Goal: Information Seeking & Learning: Learn about a topic

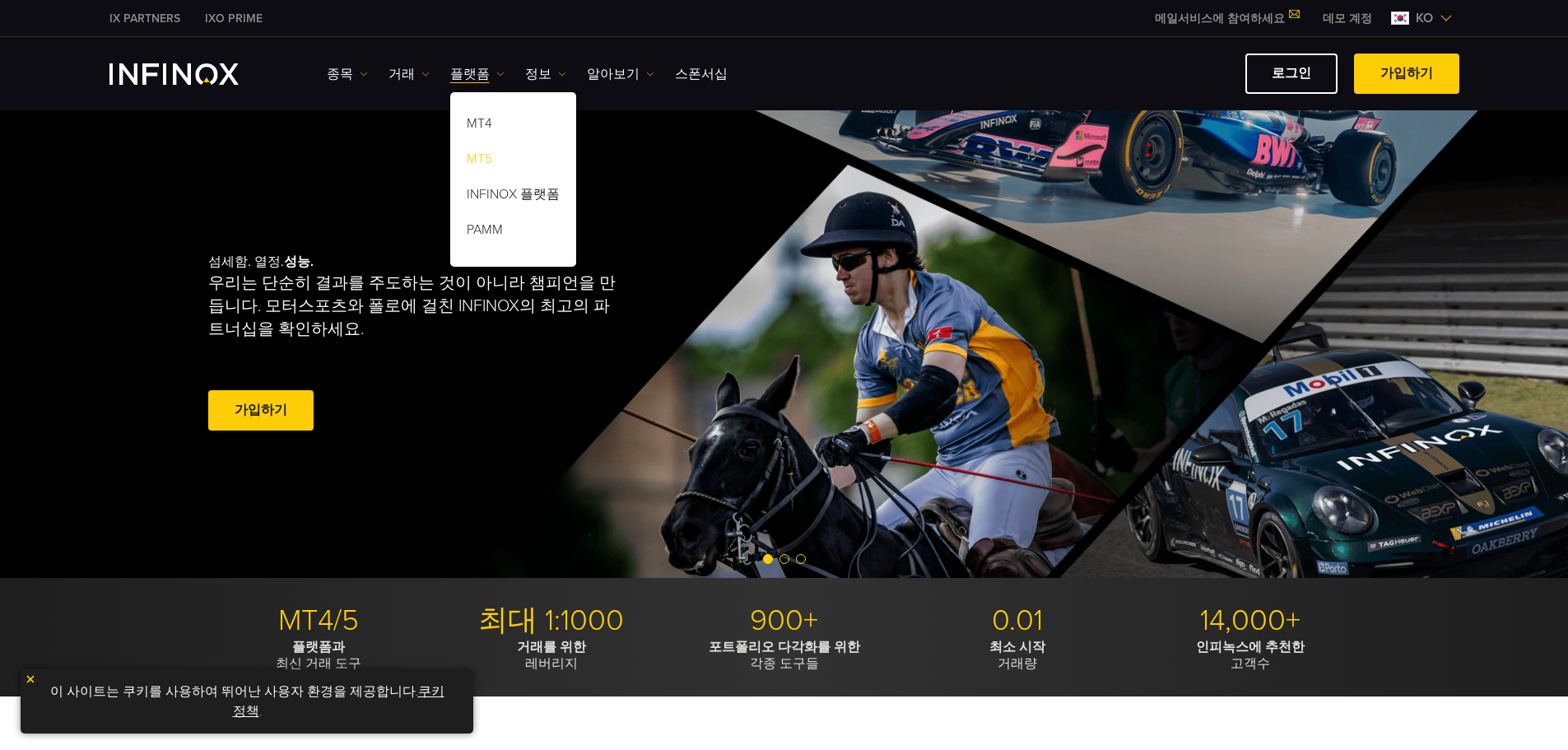
click at [475, 154] on link "MT5" at bounding box center [513, 161] width 126 height 36
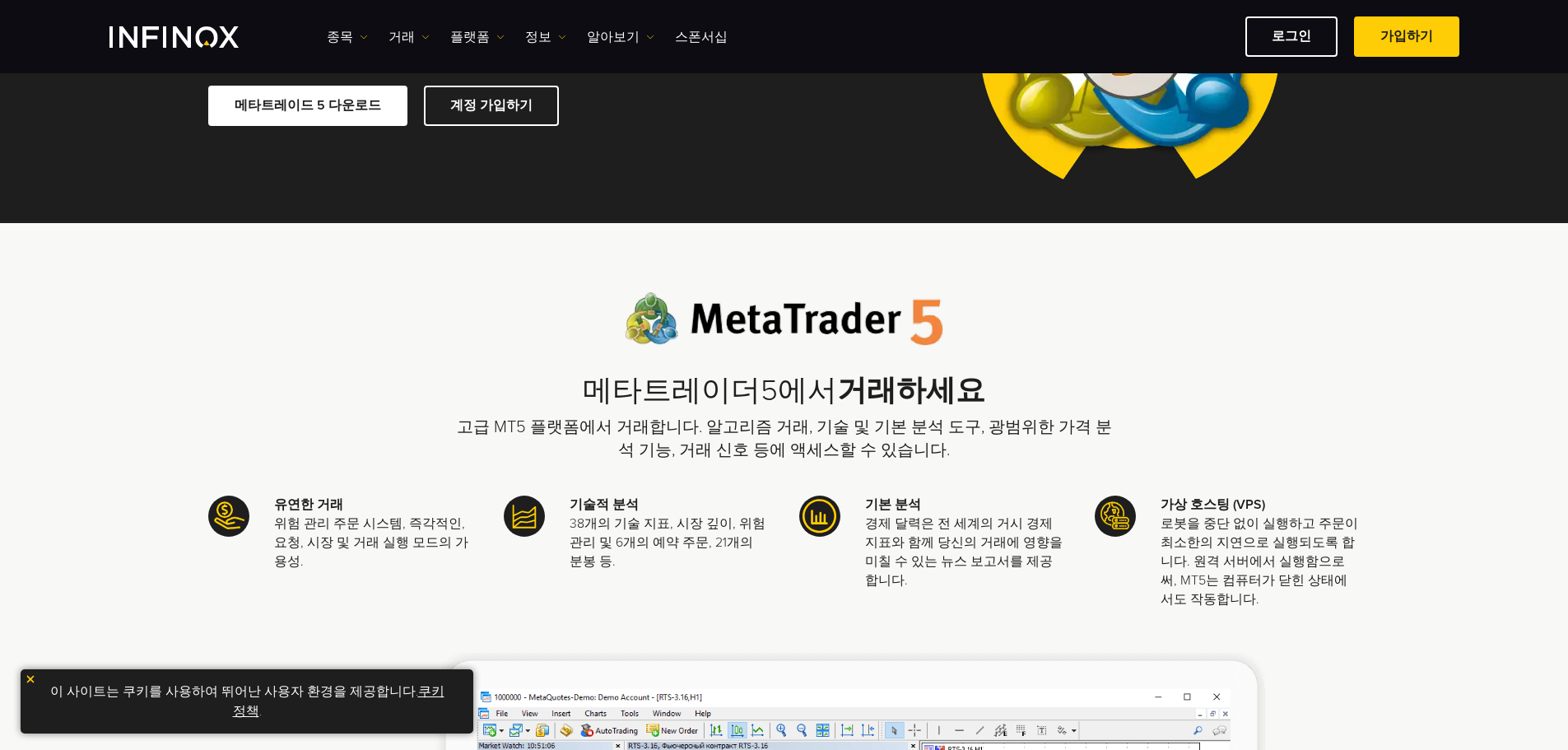
scroll to position [312, 0]
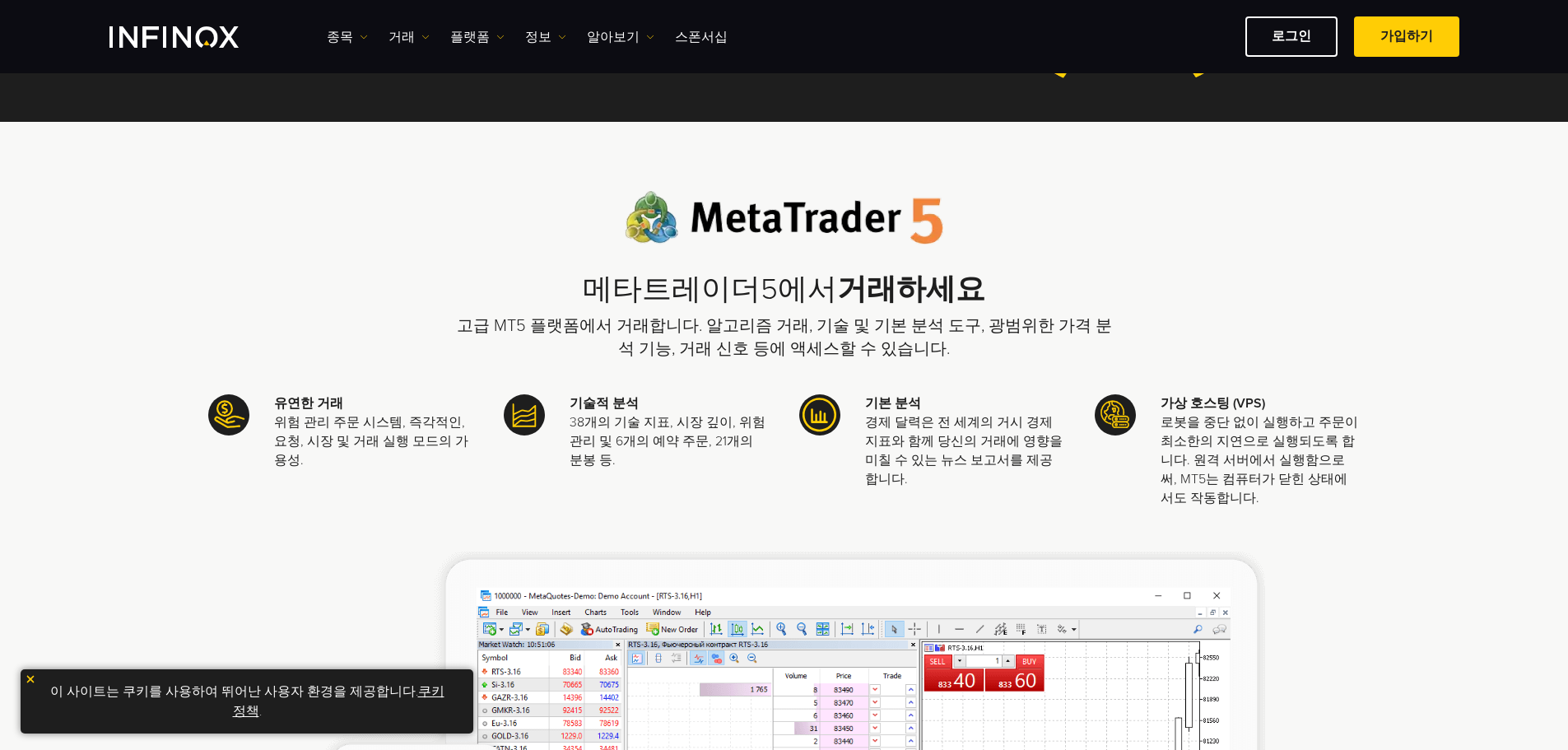
click at [478, 338] on p "고급 MT5 플랫폼에서 거래합니다. 알고리즘 거래, 기술 및 기본 분석 도구, 광범위한 가격 분석 기능, 거래 신호 등에 액세스할 수 있습니다." at bounding box center [784, 337] width 659 height 47
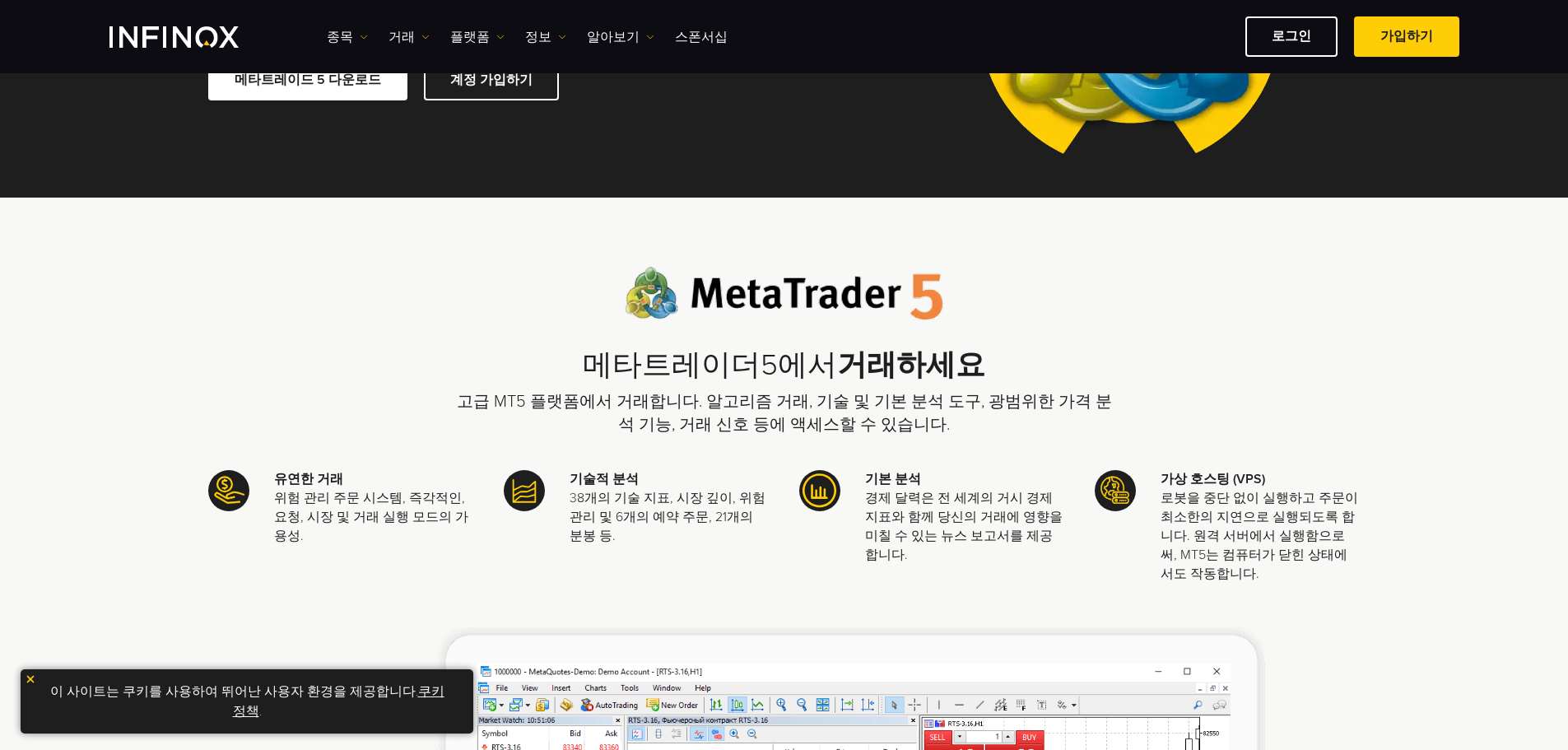
scroll to position [285, 0]
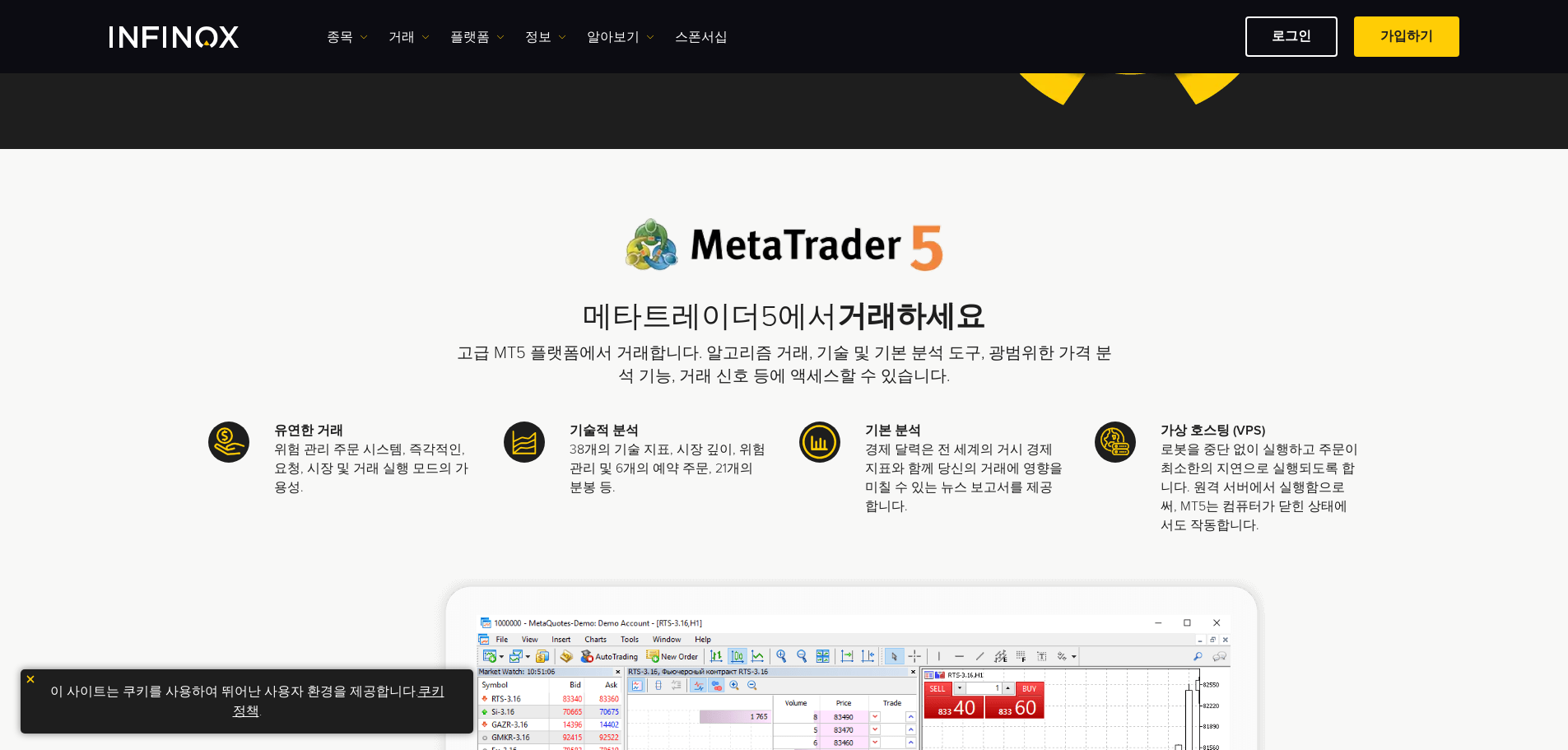
click at [1044, 345] on p "고급 MT5 플랫폼에서 거래합니다. 알고리즘 거래, 기술 및 기본 분석 도구, 광범위한 가격 분석 기능, 거래 신호 등에 액세스할 수 있습니다." at bounding box center [784, 365] width 659 height 47
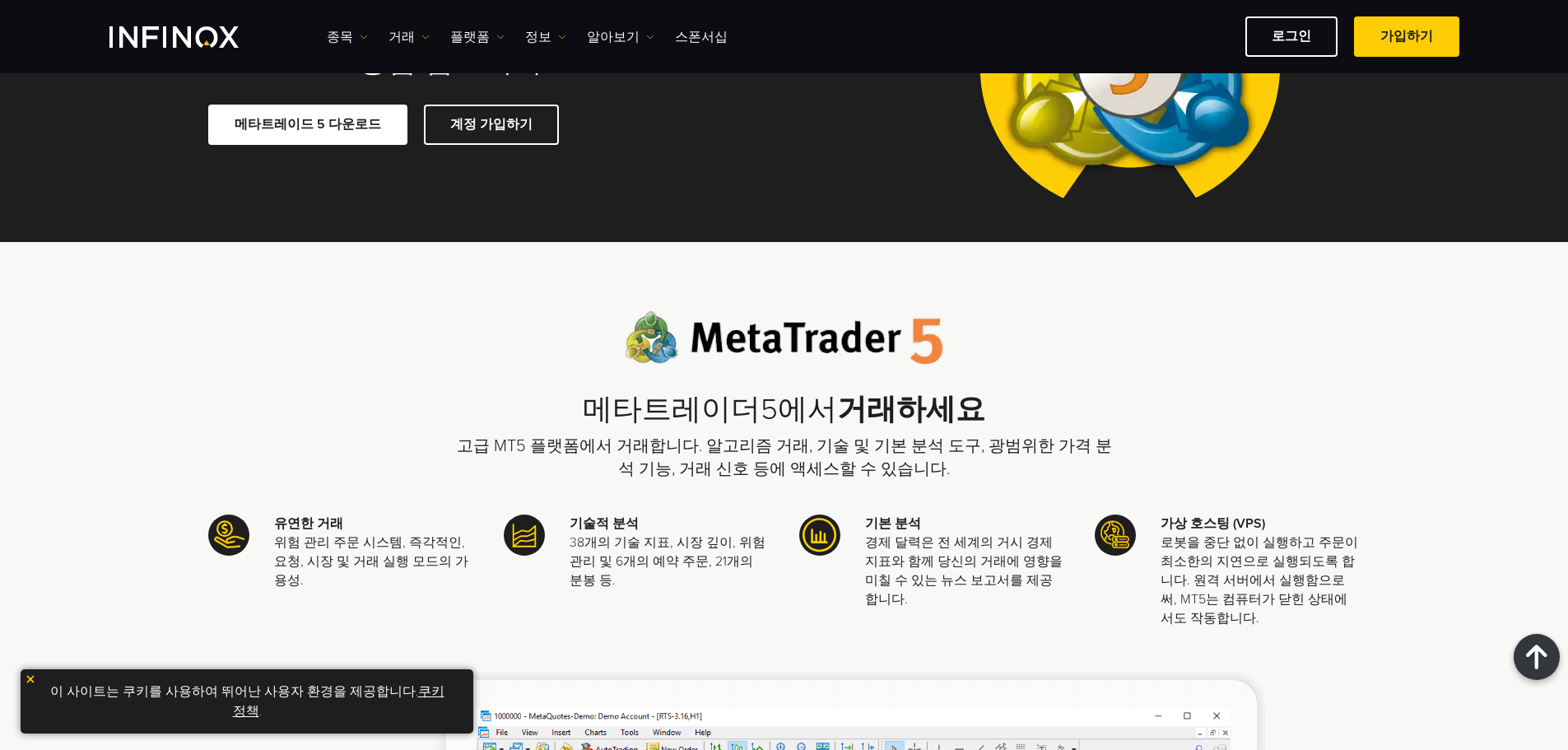
scroll to position [0, 0]
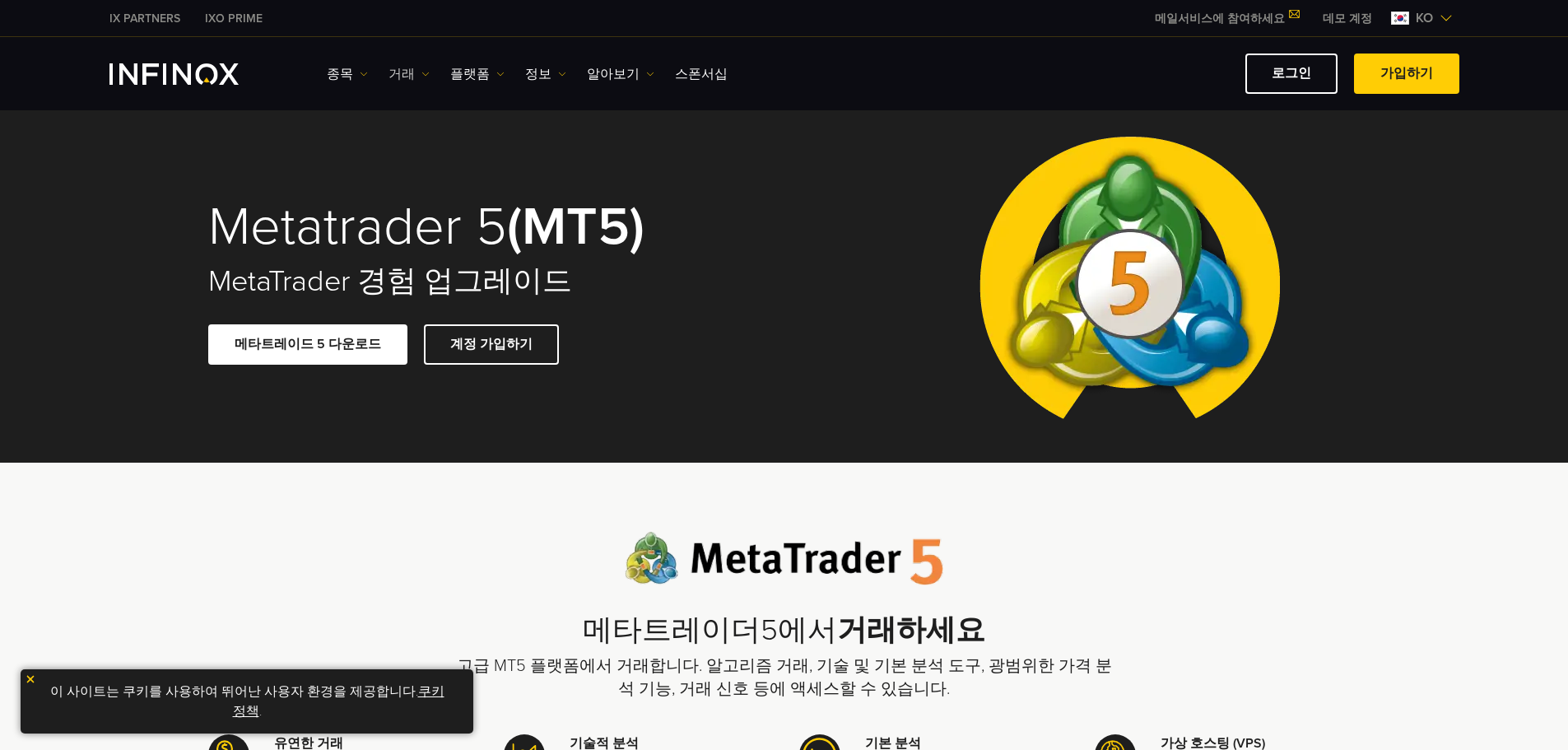
click at [394, 79] on link "거래" at bounding box center [409, 74] width 42 height 20
click at [356, 72] on link "종목" at bounding box center [348, 74] width 42 height 20
click at [355, 155] on link "상품 정보" at bounding box center [371, 161] width 89 height 36
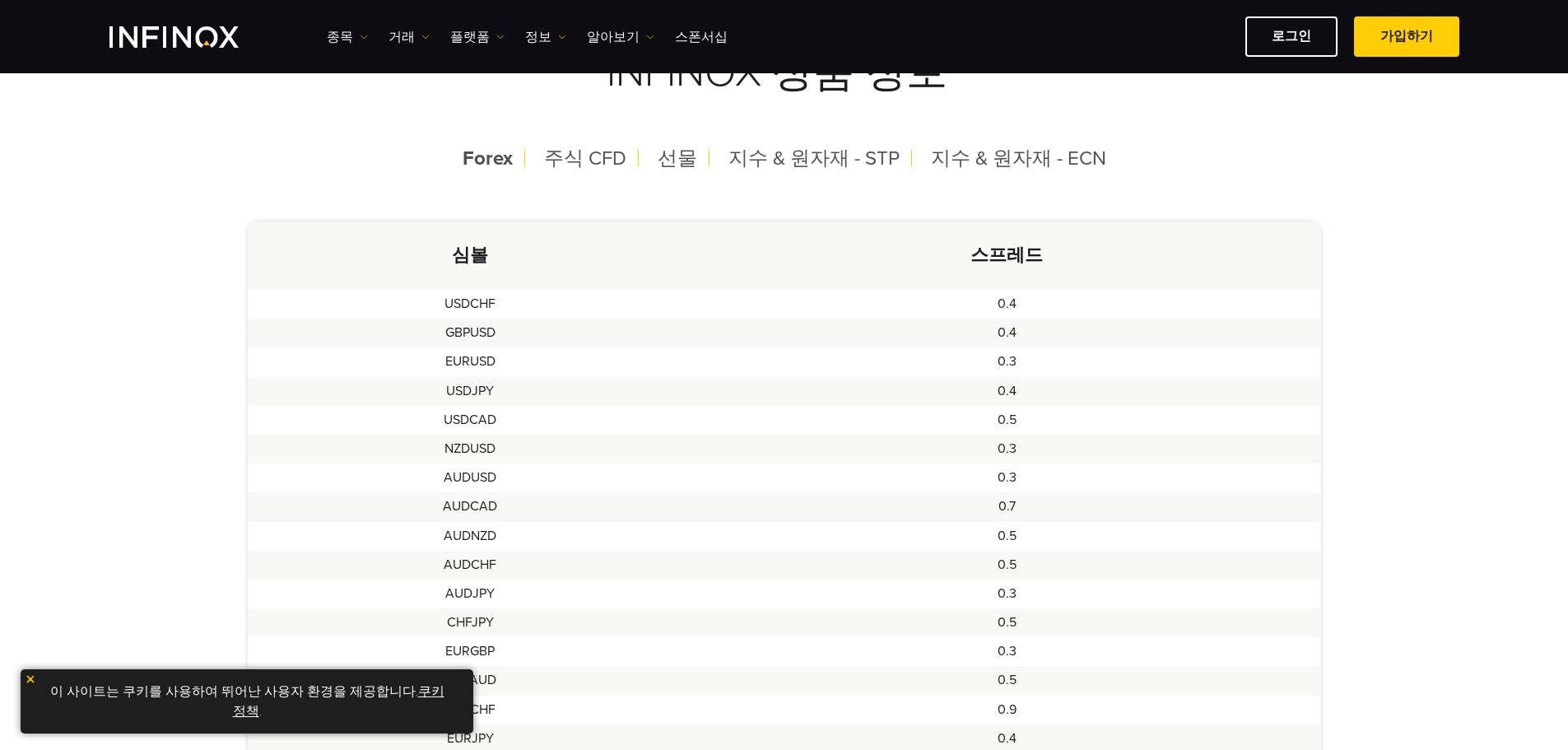
scroll to position [411, 0]
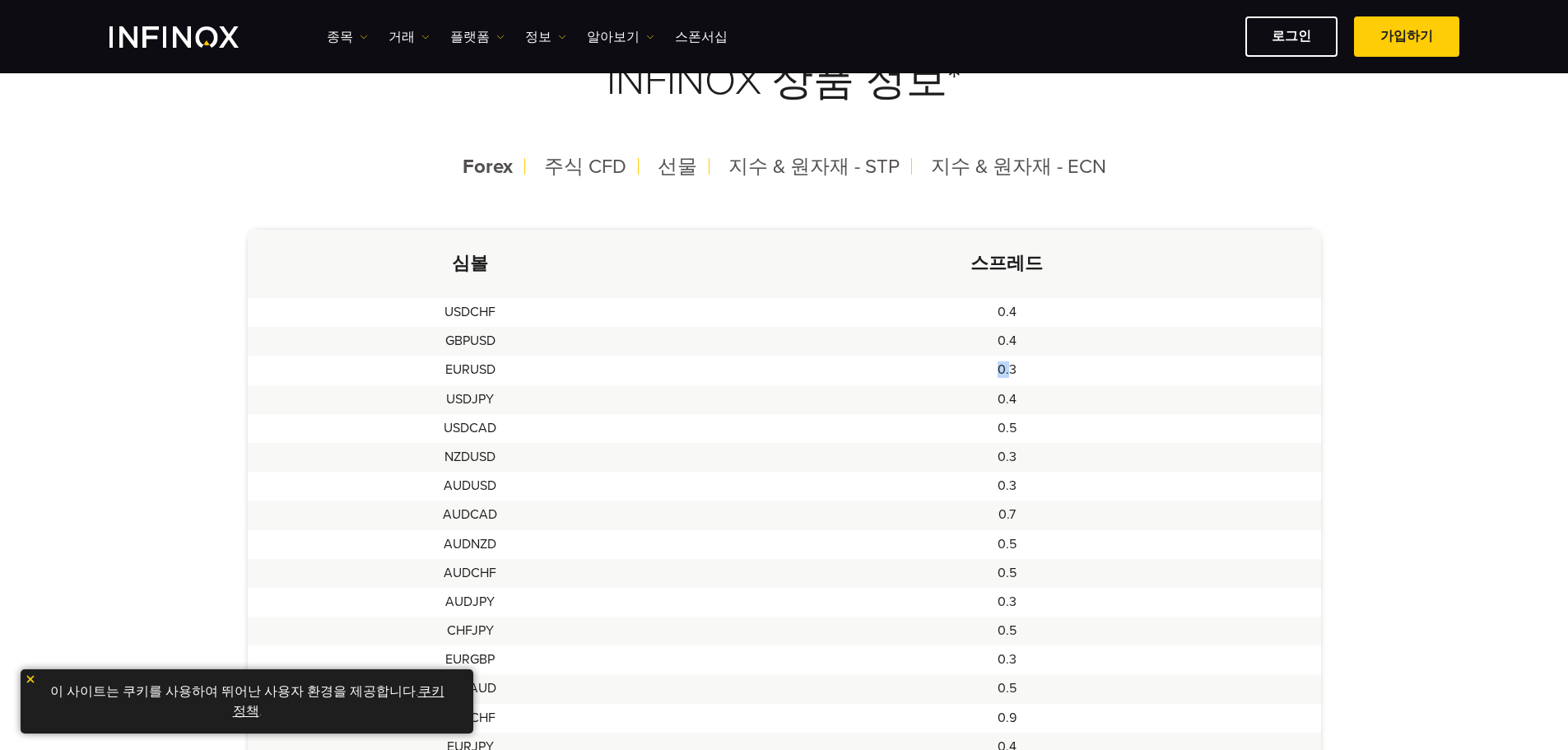
drag, startPoint x: 1009, startPoint y: 363, endPoint x: 982, endPoint y: 368, distance: 27.5
click at [982, 368] on td "0.3" at bounding box center [1006, 370] width 627 height 29
drag, startPoint x: 1005, startPoint y: 364, endPoint x: 1023, endPoint y: 366, distance: 18.1
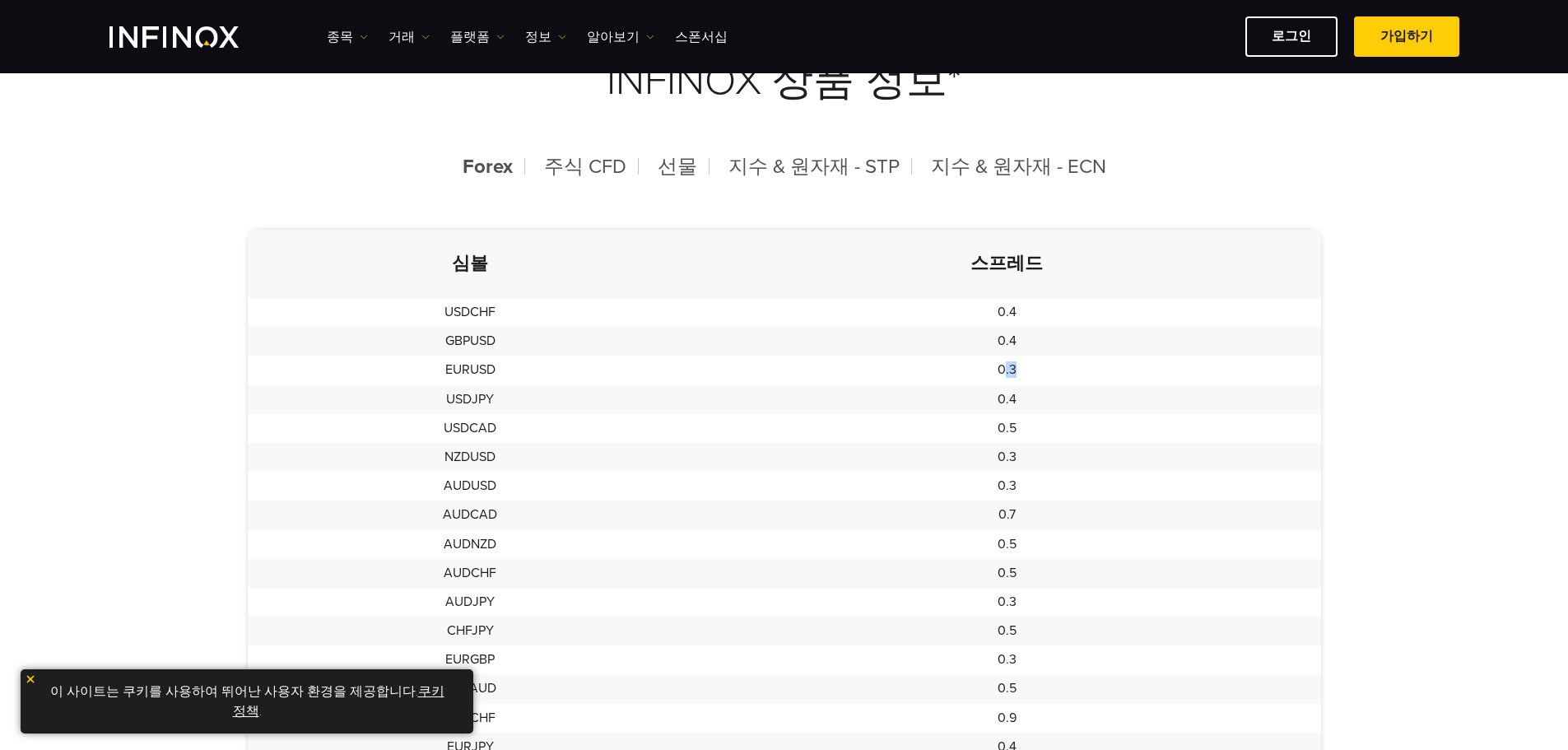
click at [1023, 366] on td "0.3" at bounding box center [1006, 370] width 627 height 29
click at [1064, 368] on td "0.3" at bounding box center [1006, 370] width 627 height 29
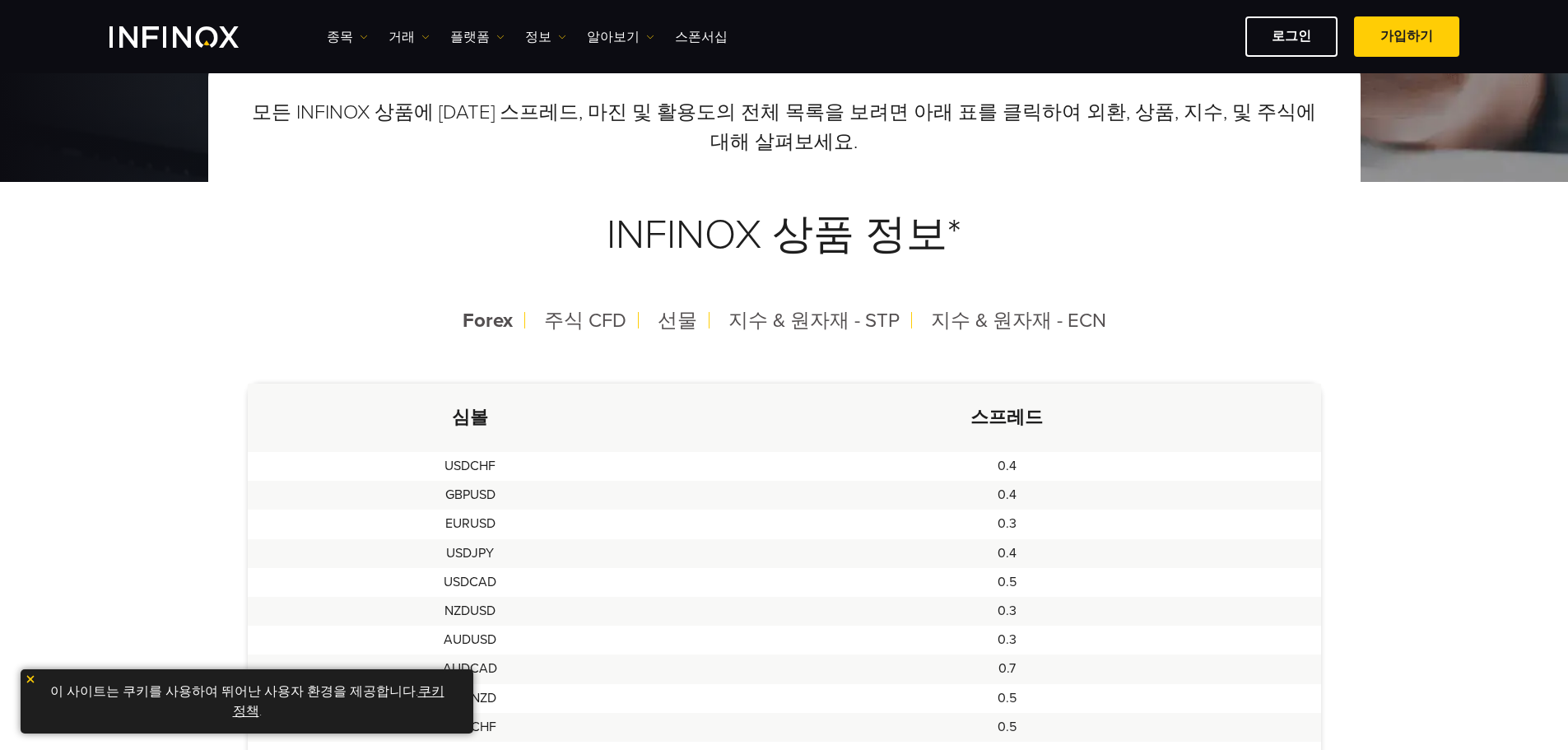
scroll to position [247, 0]
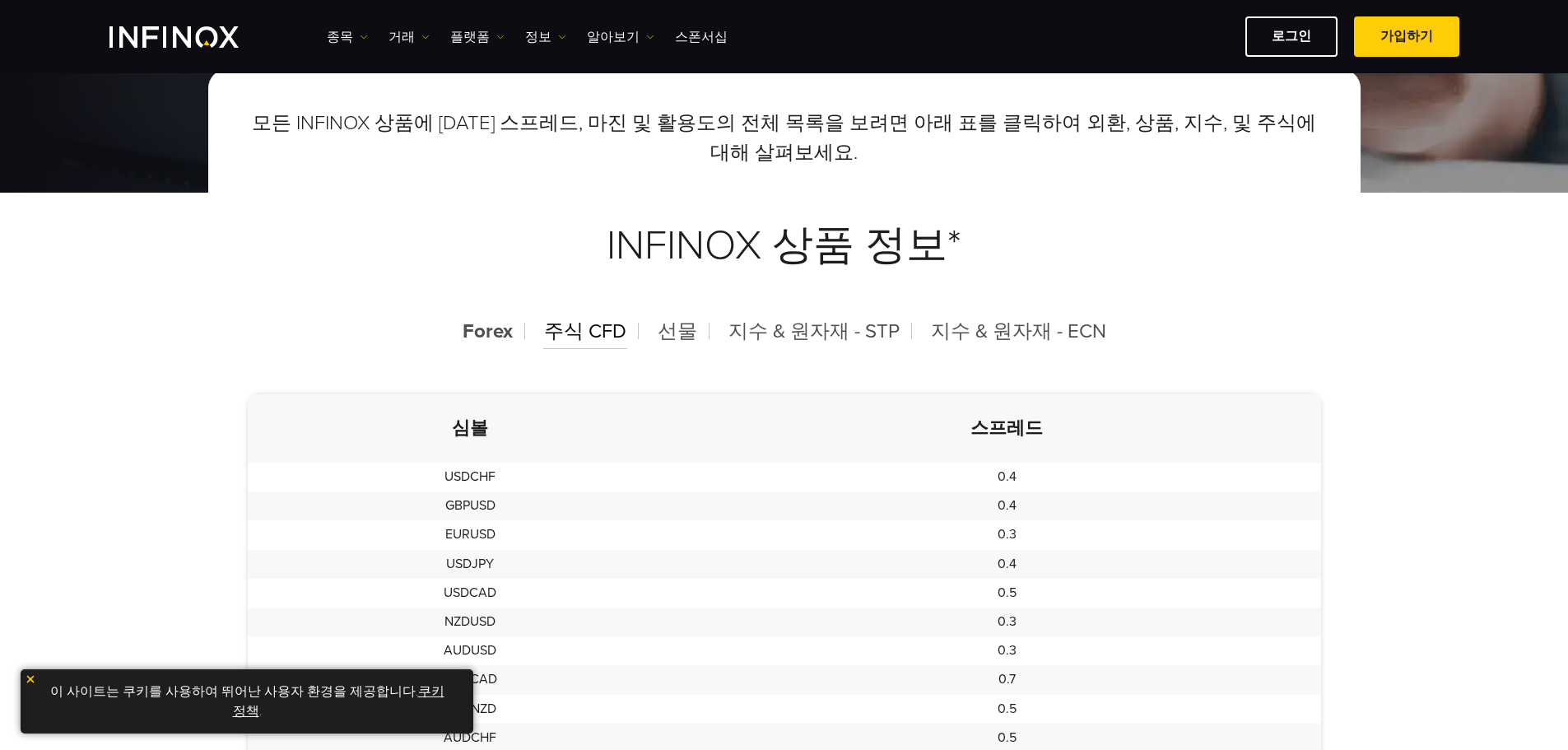
click at [626, 327] on span "주식 CFD" at bounding box center [584, 331] width 82 height 24
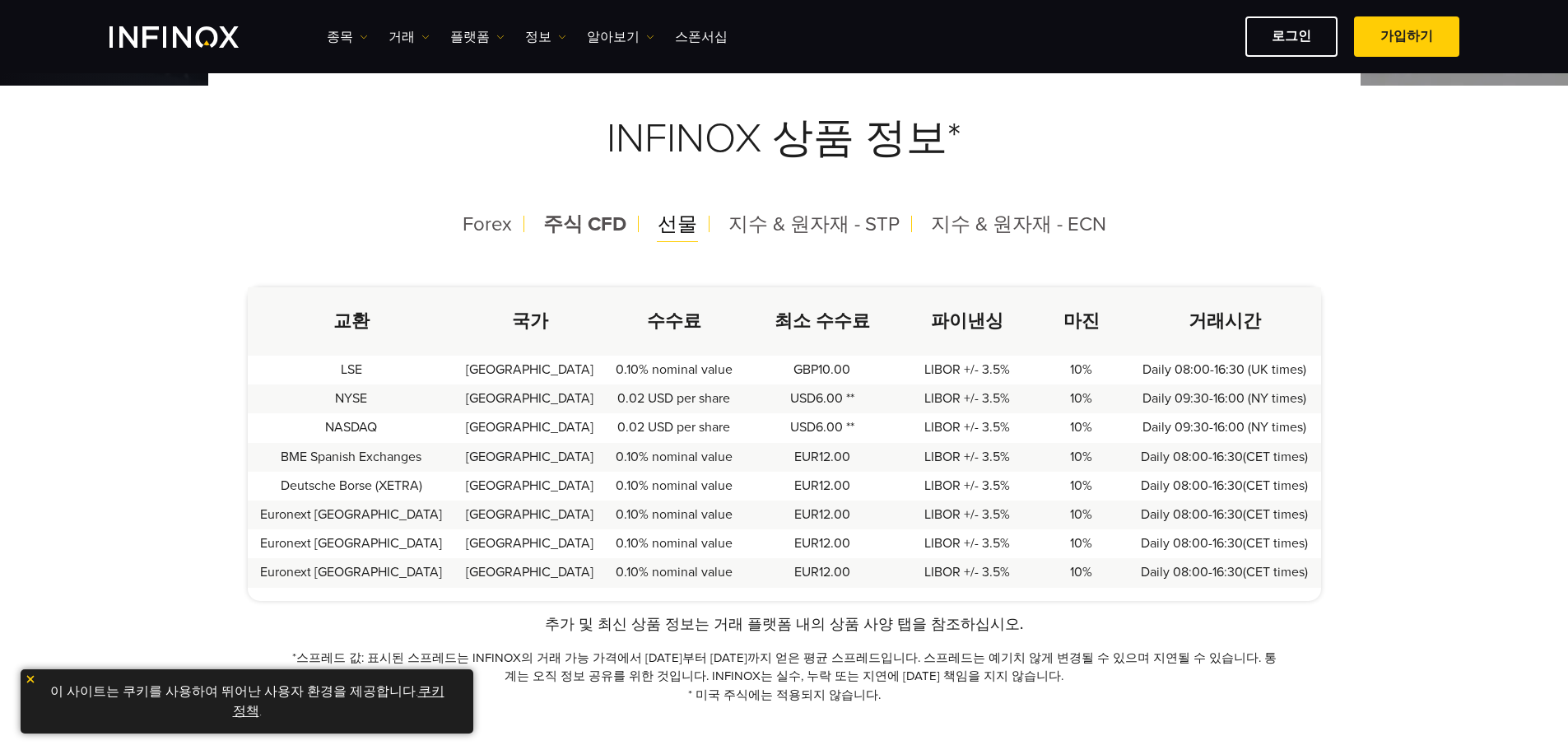
scroll to position [411, 0]
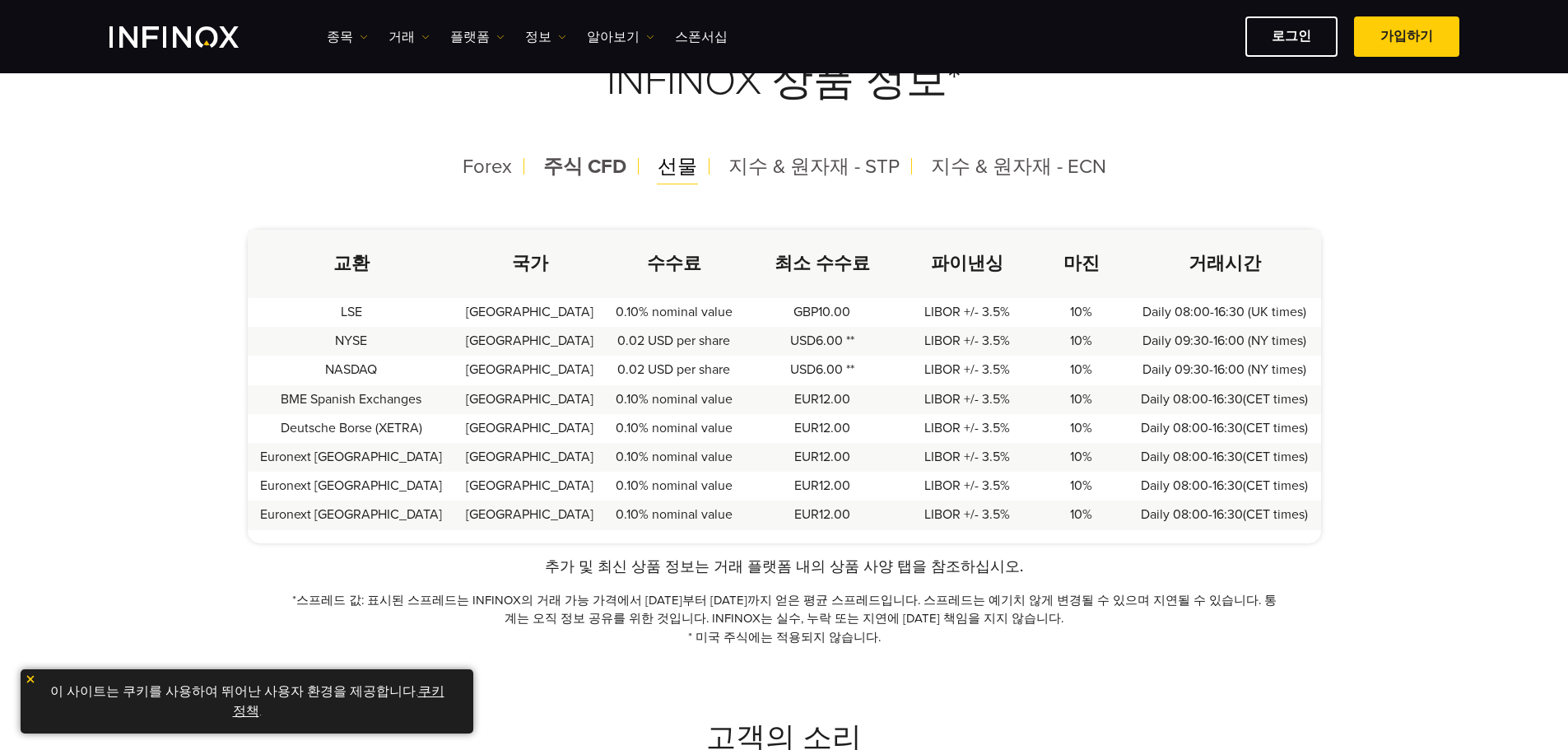
click at [681, 175] on span "선물" at bounding box center [678, 166] width 40 height 24
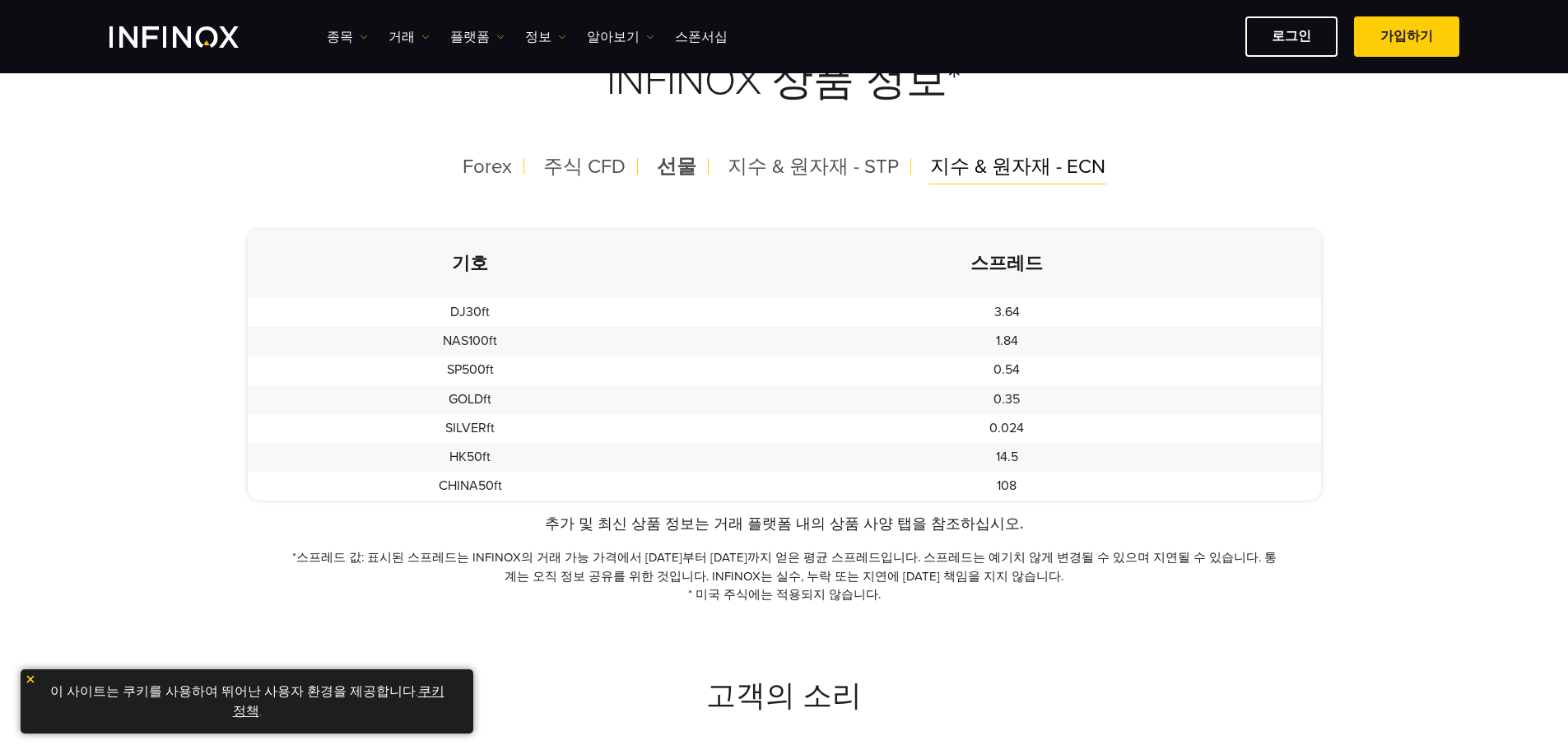
click at [972, 161] on span "지수 & 원자재 - ECN" at bounding box center [1017, 166] width 175 height 24
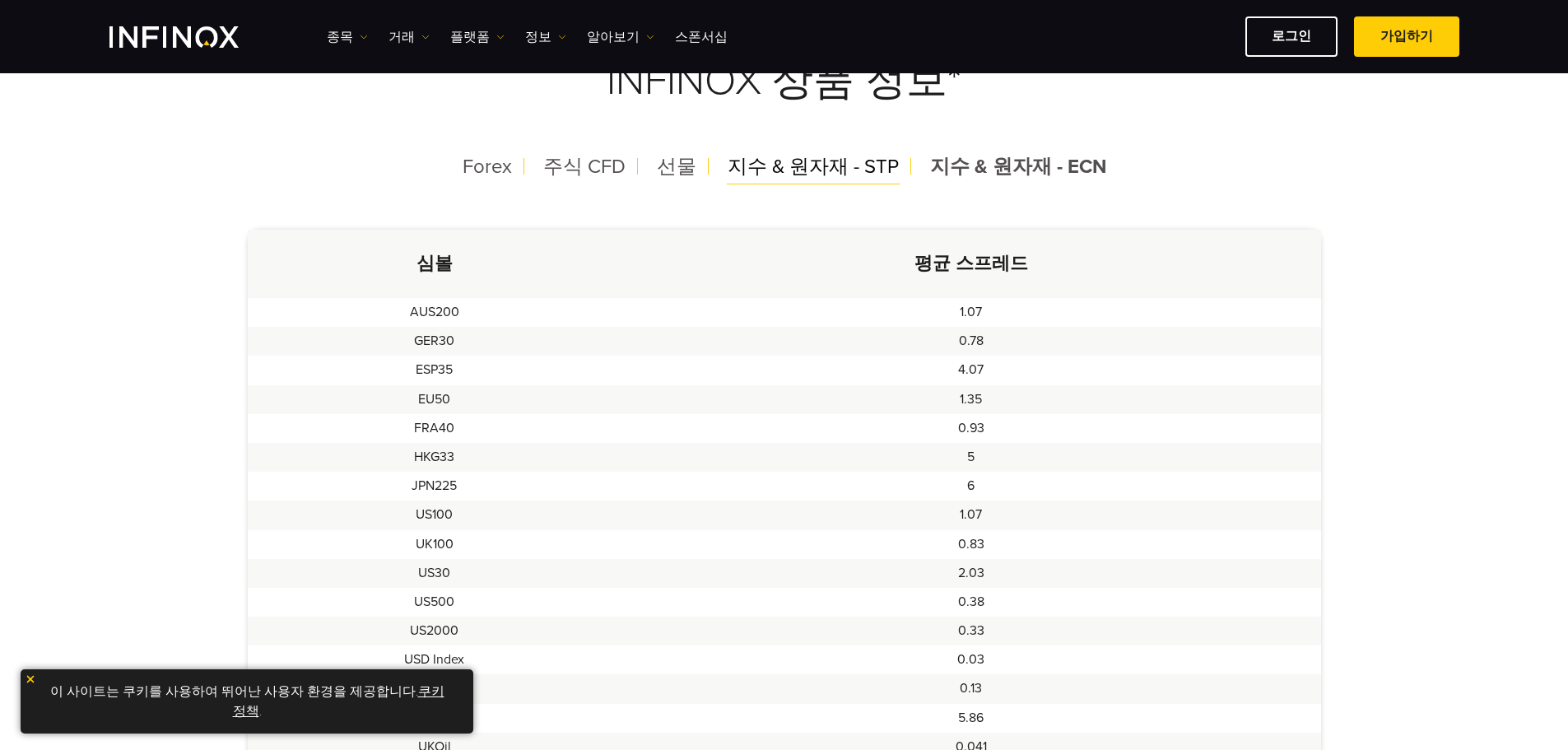
click at [818, 187] on div "지수 & 원자재 - STP" at bounding box center [812, 166] width 197 height 43
click at [1441, 221] on div "모든 INFINOX 상품에 대한 스프레드, 마진 및 활용도의 전체 목록을 보려면 아래 표를 클릭하여 외환, 상품, 지수, 및 주식에 대해 살펴…" at bounding box center [784, 492] width 1568 height 1176
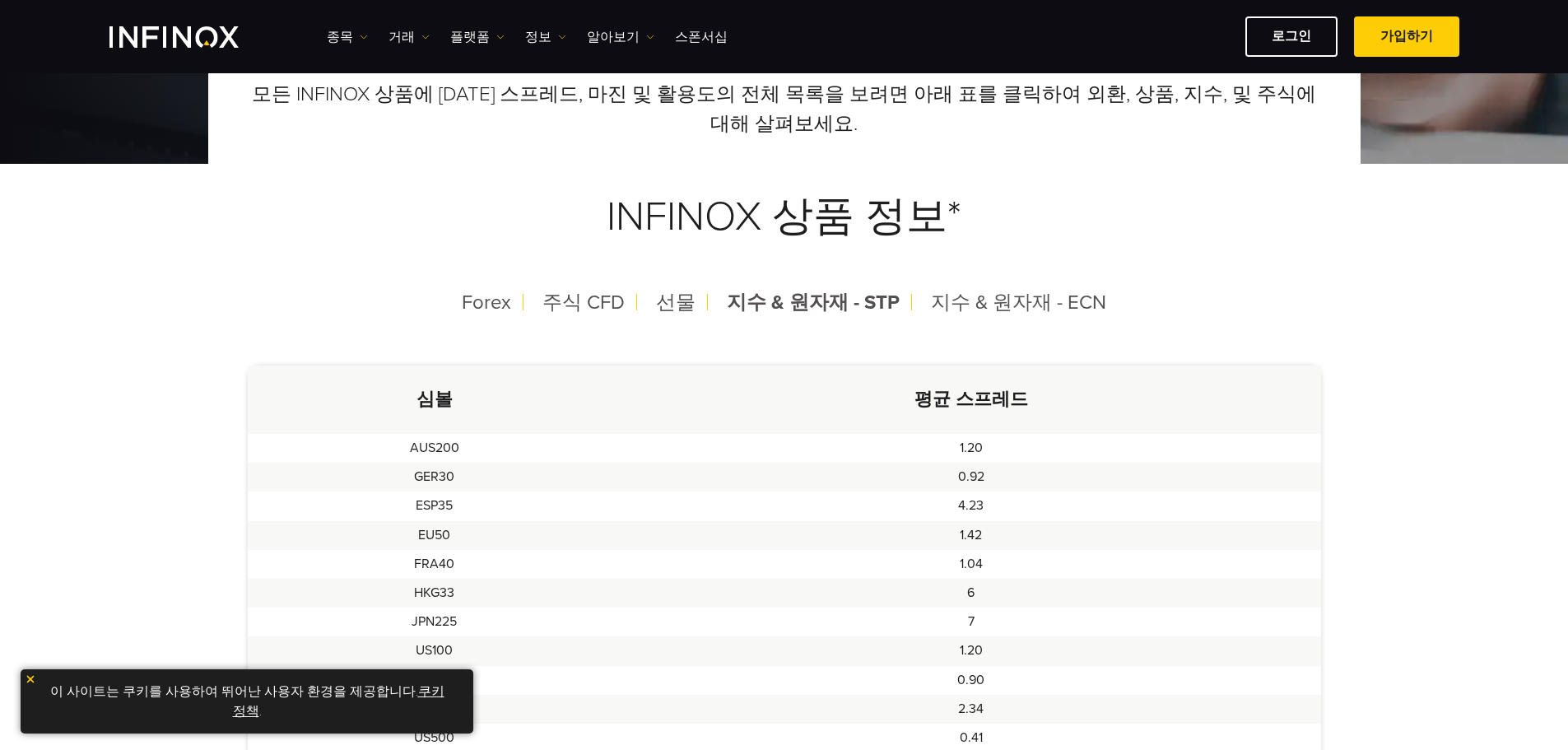
scroll to position [0, 0]
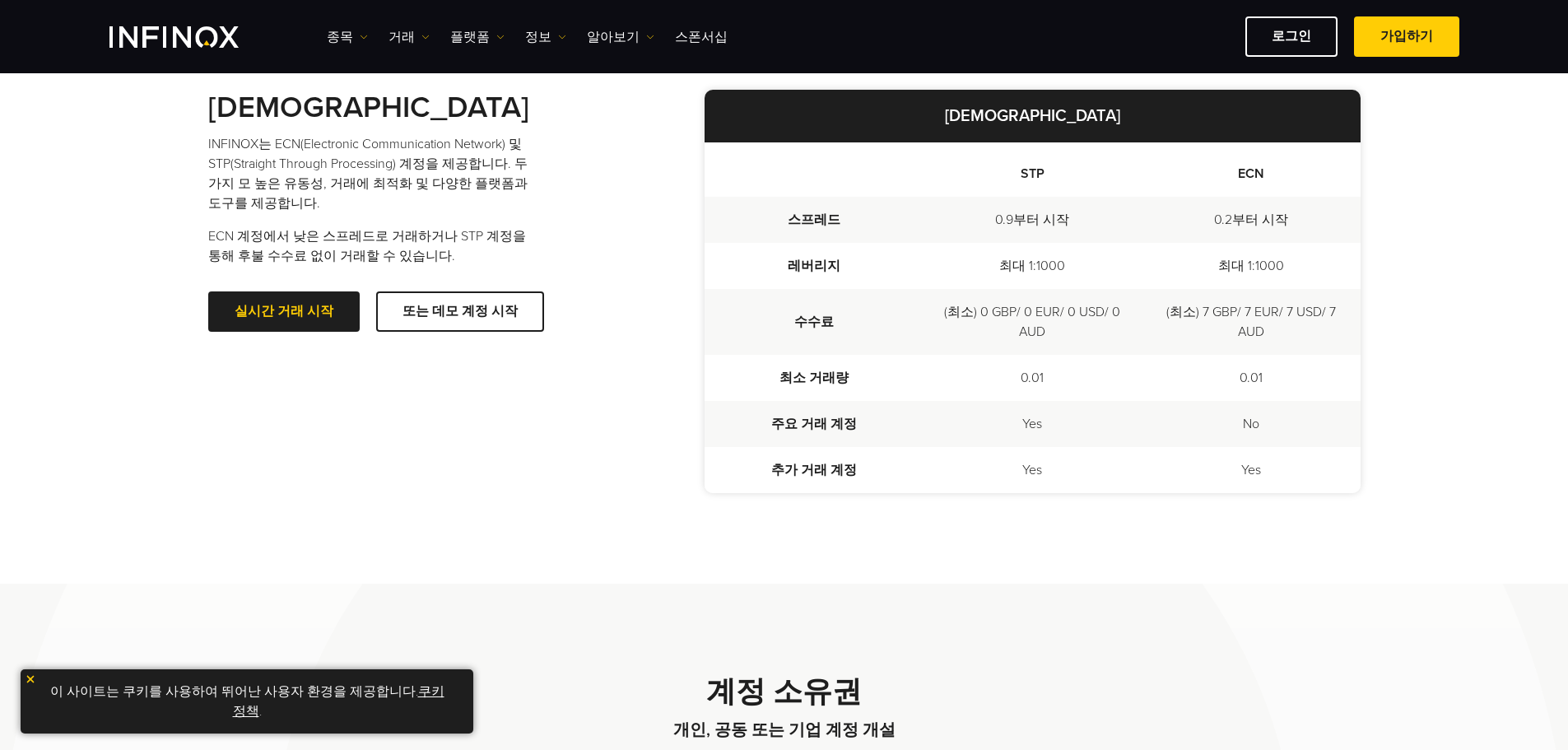
scroll to position [494, 0]
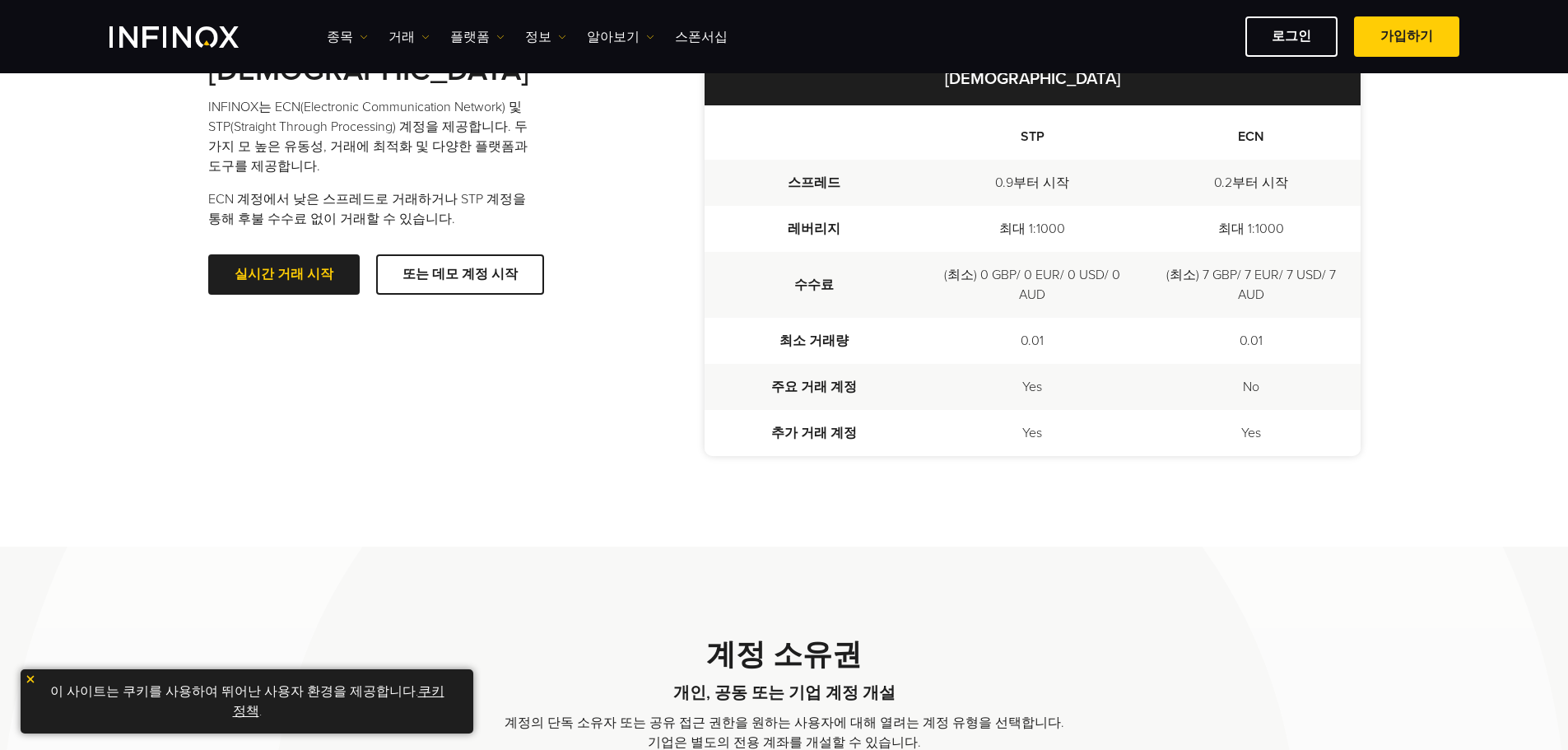
click at [713, 520] on div "[DEMOGRAPHIC_DATA] INFINOX는 ECN(Electronic Communication Network) 및 STP(Straigh…" at bounding box center [784, 255] width 1152 height 585
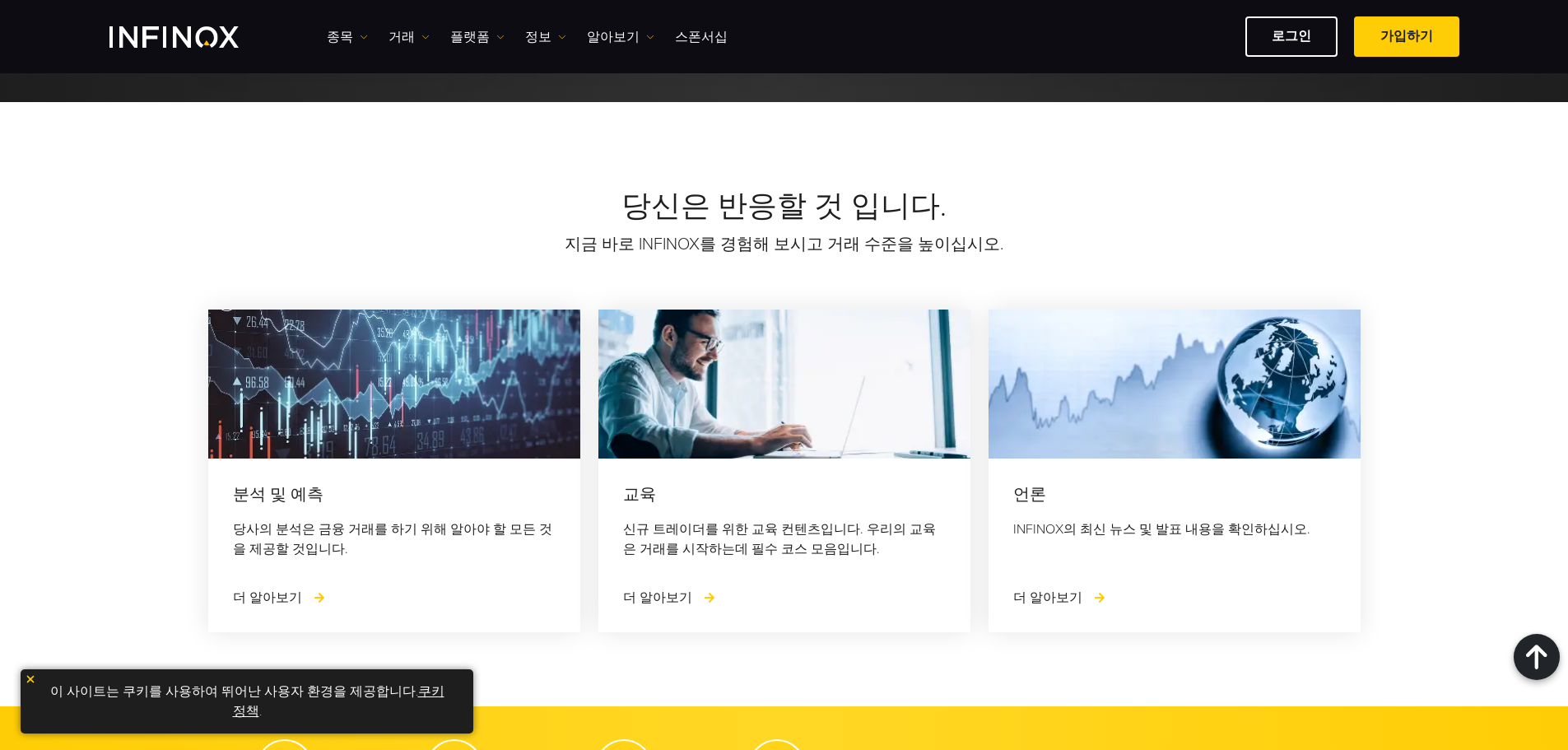
scroll to position [2223, 0]
